Goal: Navigation & Orientation: Understand site structure

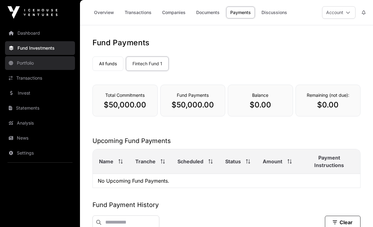
click at [23, 61] on link "Portfolio" at bounding box center [40, 63] width 70 height 14
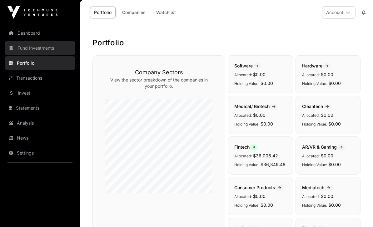
click at [44, 49] on link "Fund Investments" at bounding box center [40, 48] width 70 height 14
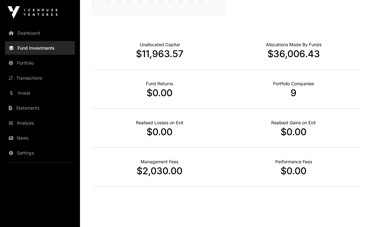
scroll to position [385, 0]
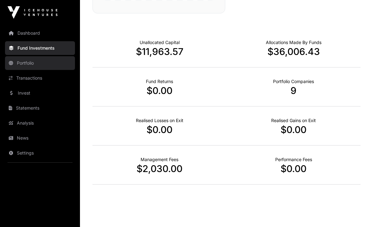
click at [30, 65] on link "Portfolio" at bounding box center [40, 63] width 70 height 14
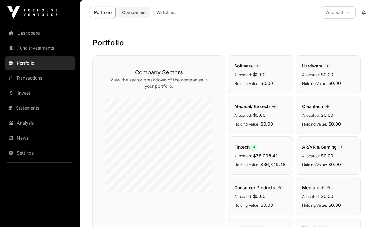
click at [132, 14] on link "Companies" at bounding box center [134, 13] width 32 height 12
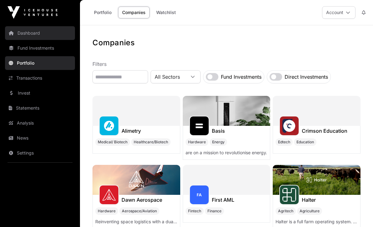
click at [33, 33] on link "Dashboard" at bounding box center [40, 33] width 70 height 14
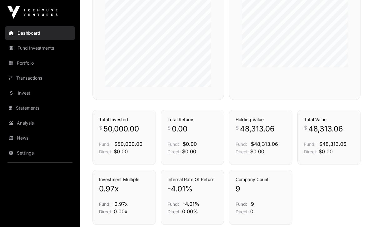
scroll to position [413, 0]
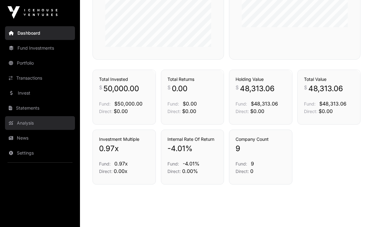
click at [28, 125] on link "Analysis" at bounding box center [40, 123] width 70 height 14
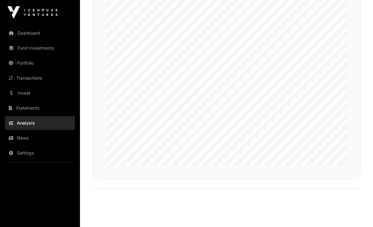
scroll to position [1419, 0]
click at [27, 66] on link "Portfolio" at bounding box center [40, 63] width 70 height 14
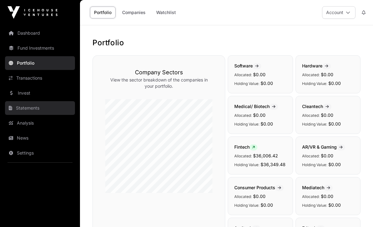
click at [30, 106] on link "Statements" at bounding box center [40, 108] width 70 height 14
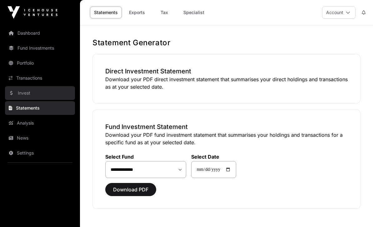
click at [32, 93] on link "Invest" at bounding box center [40, 93] width 70 height 14
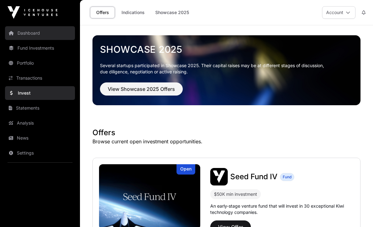
click at [30, 33] on link "Dashboard" at bounding box center [40, 33] width 70 height 14
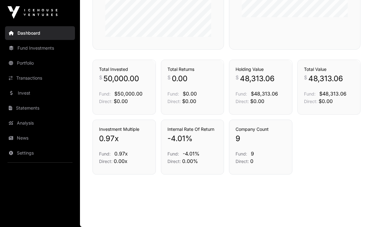
scroll to position [426, 0]
click at [263, 79] on div "Holdings" at bounding box center [279, 69] width 35 height 19
click at [262, 104] on span "$0.00" at bounding box center [257, 101] width 14 height 6
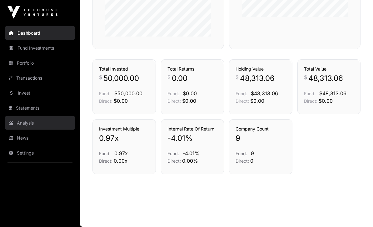
click at [24, 125] on link "Analysis" at bounding box center [40, 123] width 70 height 14
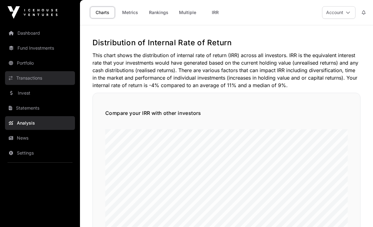
click at [33, 76] on link "Transactions" at bounding box center [40, 78] width 70 height 14
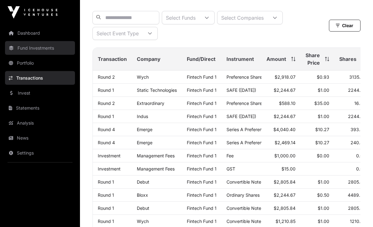
click at [35, 44] on link "Fund Investments" at bounding box center [40, 48] width 70 height 14
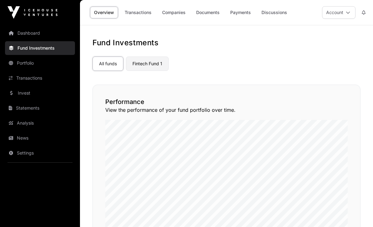
click at [148, 63] on link "Fintech Fund 1" at bounding box center [147, 64] width 43 height 14
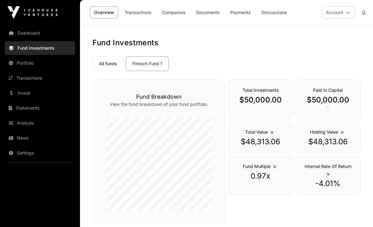
click at [346, 132] on span at bounding box center [342, 132] width 8 height 6
click at [343, 133] on icon at bounding box center [342, 133] width 3 height 4
click at [328, 142] on p "$48,313.06" at bounding box center [328, 142] width 52 height 10
click at [177, 14] on link "Companies" at bounding box center [174, 13] width 32 height 12
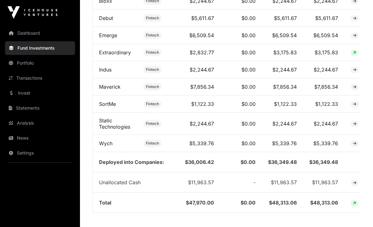
scroll to position [304, 0]
